Goal: Find specific page/section: Find specific page/section

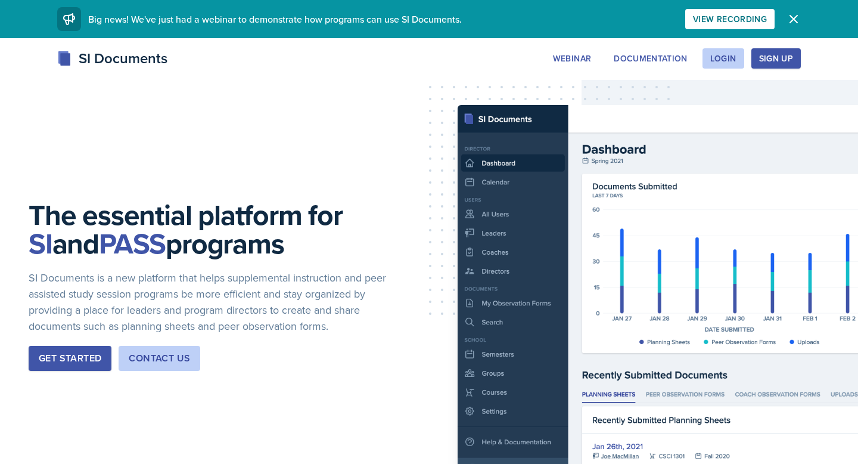
drag, startPoint x: 776, startPoint y: 69, endPoint x: 720, endPoint y: 78, distance: 56.8
click at [721, 78] on div "SI Documents Webinar Documentation Login Sign Up Sign Up Login Documentation We…" at bounding box center [429, 72] width 858 height 48
click at [720, 63] on div "Login" at bounding box center [724, 59] width 26 height 10
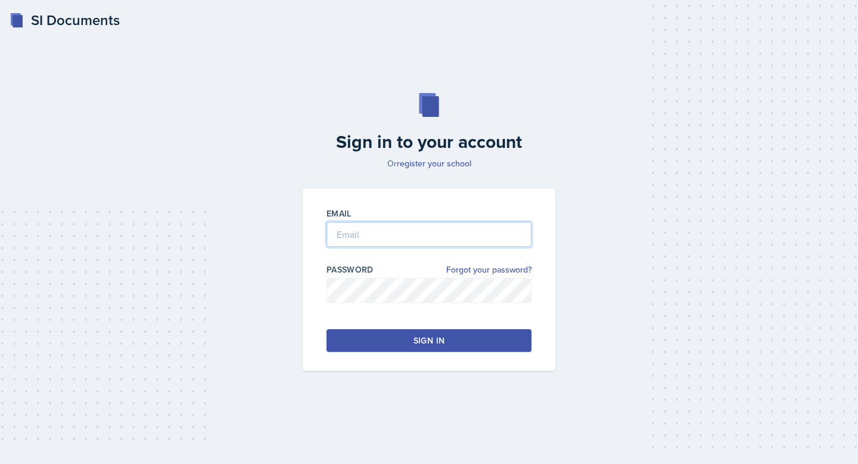
click at [427, 225] on input "email" at bounding box center [429, 234] width 205 height 25
type input "langston.hankerson@gmail.com"
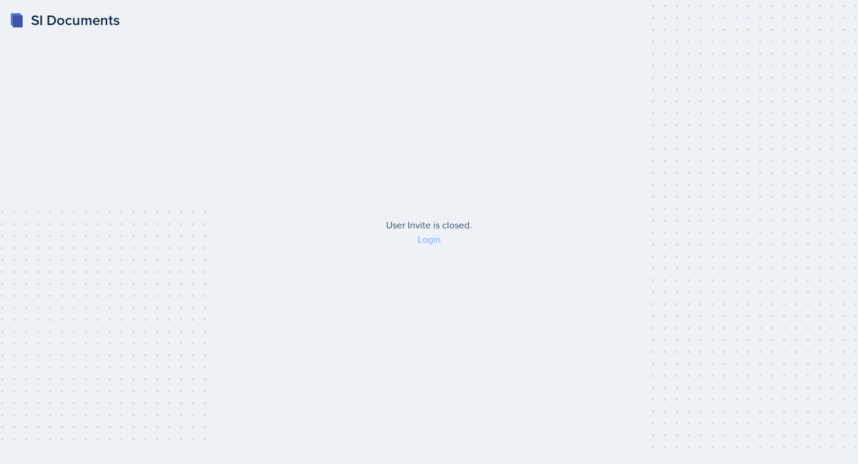
click at [430, 241] on link "Login" at bounding box center [429, 238] width 23 height 13
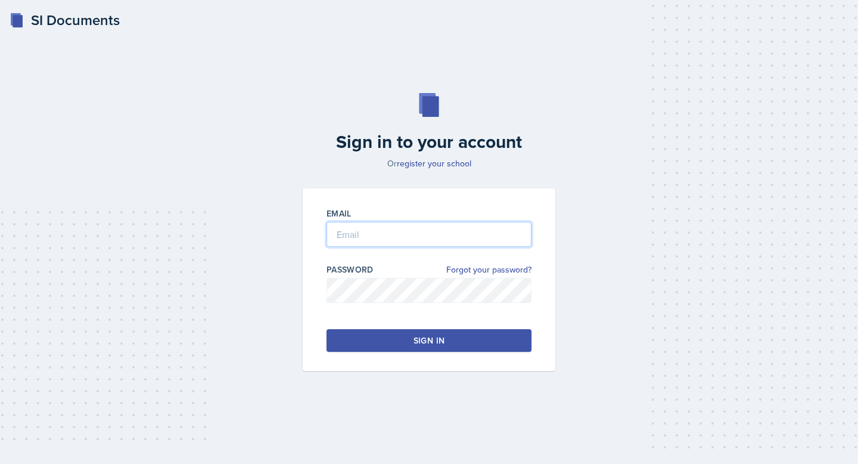
click at [401, 240] on input "email" at bounding box center [429, 234] width 205 height 25
type input "[EMAIL_ADDRESS][DOMAIN_NAME]"
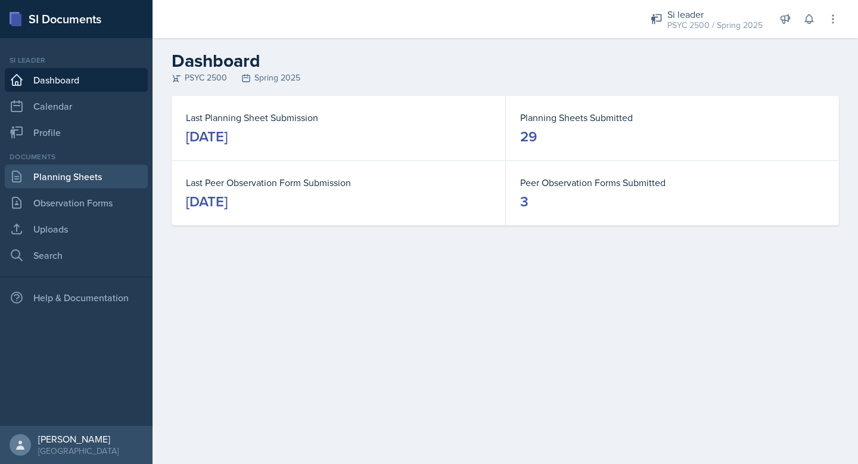
click at [85, 171] on link "Planning Sheets" at bounding box center [76, 177] width 143 height 24
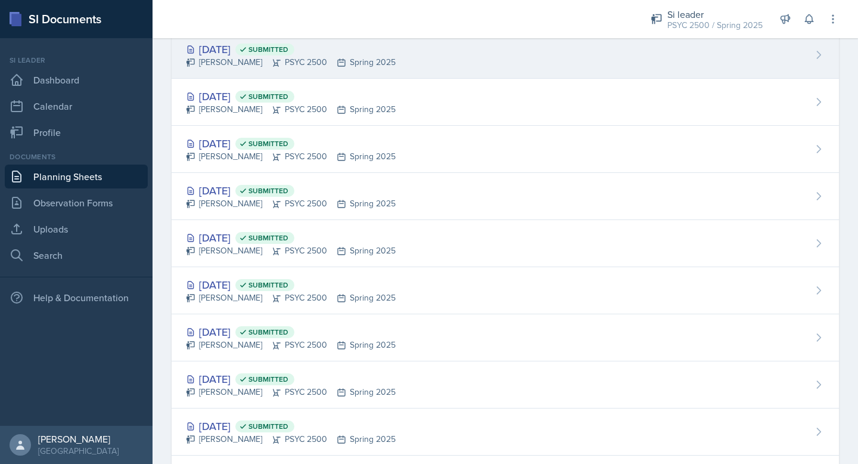
scroll to position [204, 0]
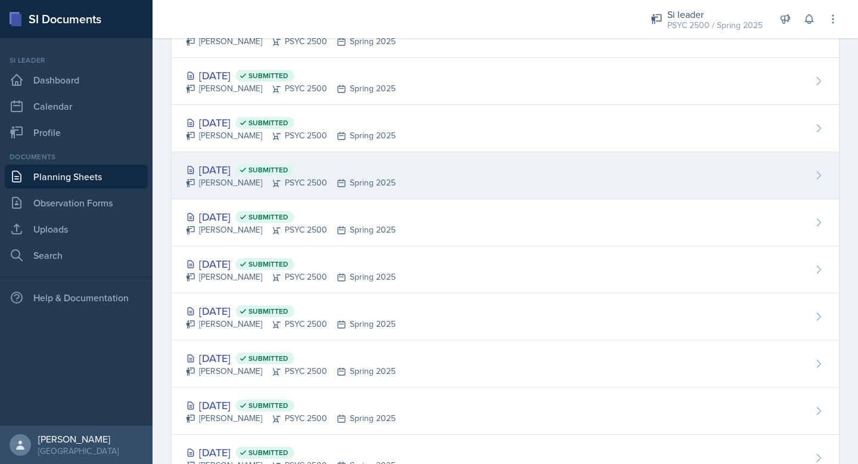
click at [346, 183] on icon at bounding box center [342, 183] width 10 height 10
